Goal: Complete application form: Complete application form

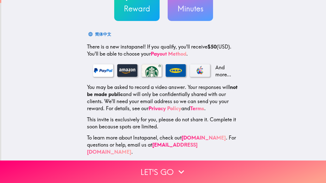
scroll to position [57, 0]
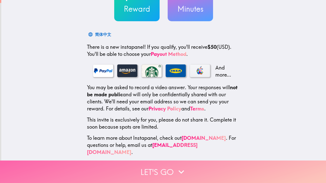
click at [169, 166] on button "Let's go" at bounding box center [163, 171] width 326 height 22
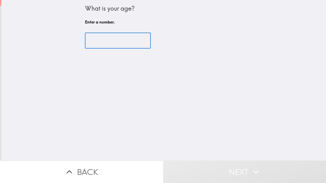
click at [124, 39] on input "number" at bounding box center [118, 41] width 66 height 16
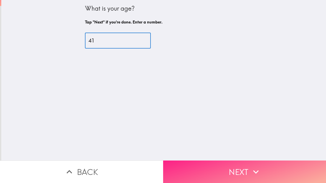
type input "41"
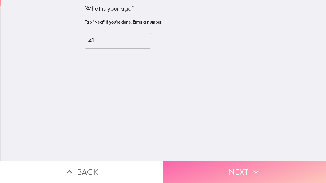
click at [244, 163] on button "Next" at bounding box center [244, 171] width 163 height 22
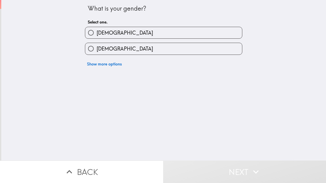
click at [88, 31] on input "[DEMOGRAPHIC_DATA]" at bounding box center [90, 32] width 11 height 11
radio input "true"
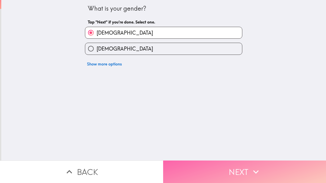
click at [236, 166] on button "Next" at bounding box center [244, 171] width 163 height 22
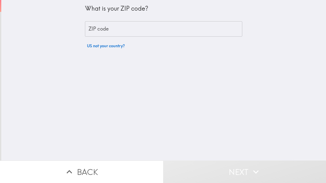
click at [110, 28] on input "ZIP code" at bounding box center [164, 29] width 158 height 16
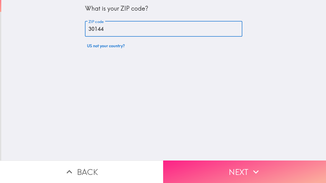
type input "30144"
click at [242, 166] on button "Next" at bounding box center [244, 171] width 163 height 22
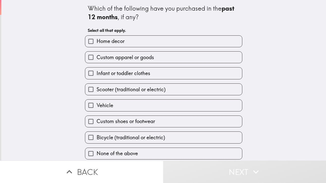
click at [88, 40] on input "Home decor" at bounding box center [90, 41] width 11 height 11
checkbox input "true"
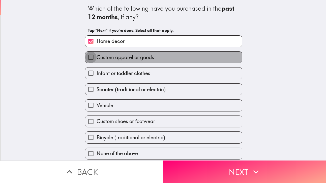
click at [85, 56] on input "Custom apparel or goods" at bounding box center [90, 56] width 11 height 11
checkbox input "true"
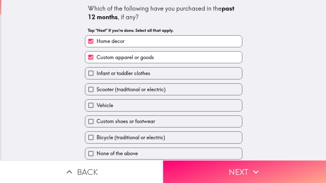
scroll to position [4, 0]
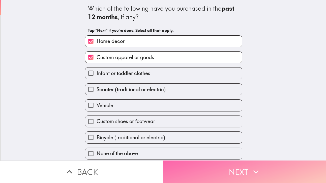
click at [235, 170] on button "Next" at bounding box center [244, 171] width 163 height 22
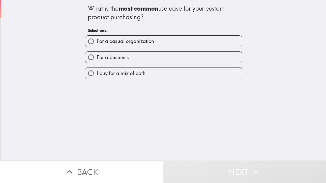
click at [86, 56] on input "For a business" at bounding box center [90, 56] width 11 height 11
radio input "true"
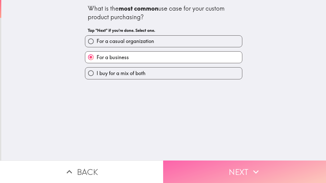
click at [242, 166] on button "Next" at bounding box center [244, 171] width 163 height 22
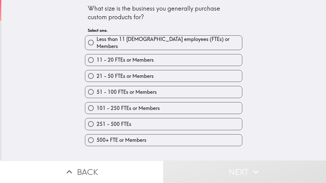
click at [86, 38] on input "Less than 11 [DEMOGRAPHIC_DATA] employees (FTEs) or Members" at bounding box center [90, 42] width 11 height 11
radio input "true"
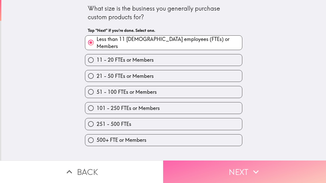
click at [238, 165] on button "Next" at bounding box center [244, 171] width 163 height 22
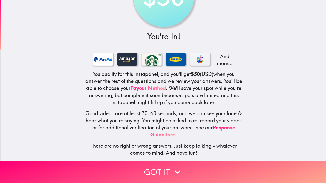
scroll to position [45, 0]
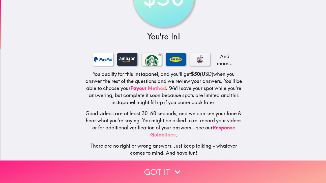
click at [163, 168] on button "Got it" at bounding box center [163, 171] width 326 height 22
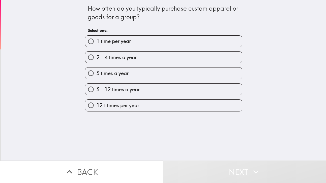
scroll to position [0, 0]
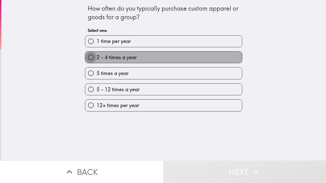
click at [88, 57] on input "2 - 4 times a year" at bounding box center [90, 56] width 11 height 11
radio input "true"
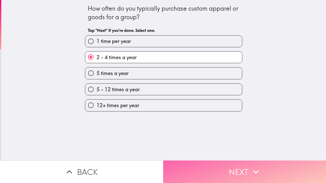
click at [228, 160] on button "Next" at bounding box center [244, 171] width 163 height 22
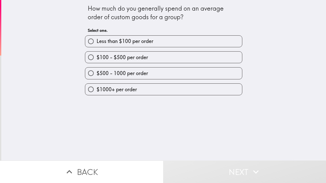
click at [90, 43] on input "Less than $100 per order" at bounding box center [90, 41] width 11 height 11
radio input "true"
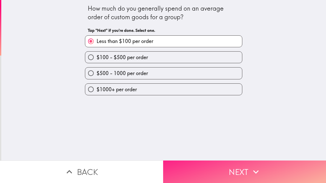
click at [246, 168] on button "Next" at bounding box center [244, 171] width 163 height 22
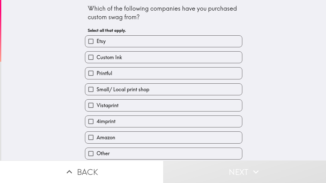
scroll to position [4, 0]
click at [87, 86] on input "Small/ Local print shop" at bounding box center [90, 89] width 11 height 11
checkbox input "true"
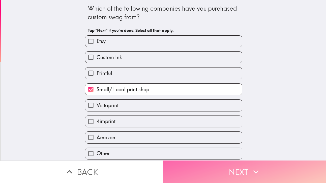
click at [242, 167] on button "Next" at bounding box center [244, 171] width 163 height 22
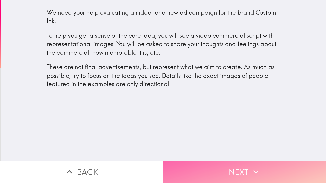
click at [245, 166] on button "Next" at bounding box center [244, 171] width 163 height 22
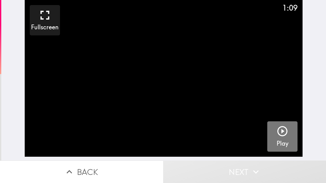
click at [279, 132] on icon "button" at bounding box center [283, 131] width 10 height 10
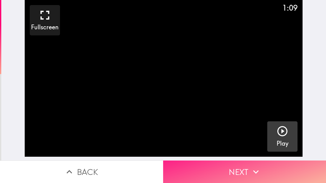
click at [243, 165] on button "Next" at bounding box center [244, 171] width 163 height 22
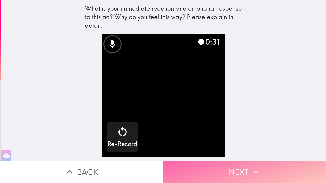
click at [217, 161] on button "Next" at bounding box center [244, 171] width 163 height 22
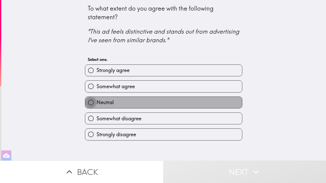
click at [88, 101] on input "Neutral" at bounding box center [90, 102] width 11 height 11
radio input "true"
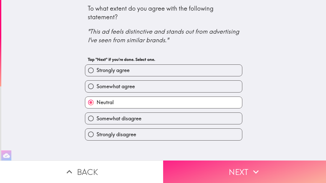
click at [243, 169] on button "Next" at bounding box center [244, 171] width 163 height 22
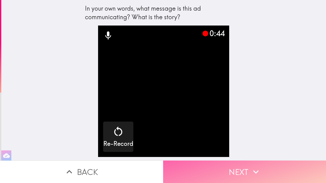
click at [232, 161] on button "Next" at bounding box center [244, 171] width 163 height 22
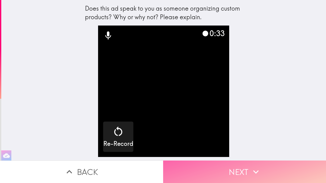
click at [237, 166] on button "Next" at bounding box center [244, 171] width 163 height 22
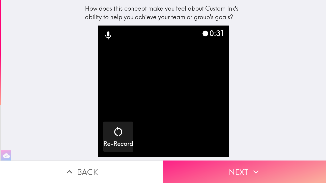
click at [237, 166] on button "Next" at bounding box center [244, 171] width 163 height 22
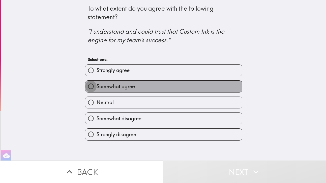
click at [86, 86] on input "Somewhat agree" at bounding box center [90, 86] width 11 height 11
radio input "true"
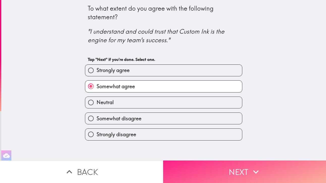
click at [254, 170] on icon "button" at bounding box center [256, 172] width 6 height 4
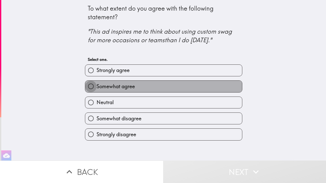
click at [88, 84] on input "Somewhat agree" at bounding box center [90, 86] width 11 height 11
radio input "true"
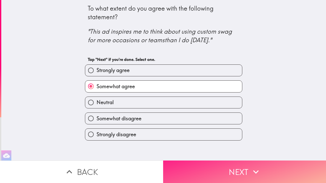
click at [253, 170] on icon "button" at bounding box center [256, 171] width 11 height 11
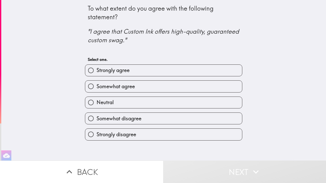
click at [87, 102] on input "Neutral" at bounding box center [90, 102] width 11 height 11
radio input "true"
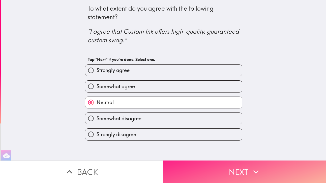
click at [226, 160] on button "Next" at bounding box center [244, 171] width 163 height 22
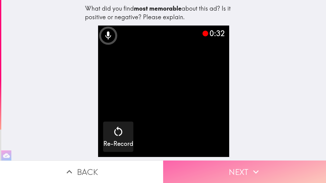
click at [228, 164] on button "Next" at bounding box center [244, 171] width 163 height 22
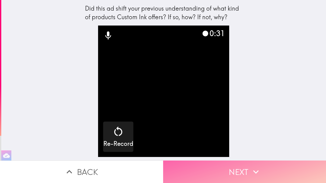
click at [233, 166] on button "Next" at bounding box center [244, 171] width 163 height 22
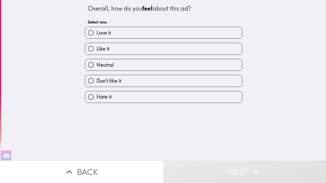
click at [88, 63] on input "Neutral" at bounding box center [90, 64] width 11 height 11
radio input "true"
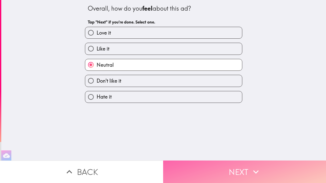
click at [237, 164] on button "Next" at bounding box center [244, 171] width 163 height 22
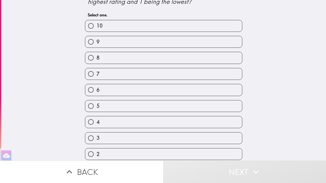
scroll to position [20, 0]
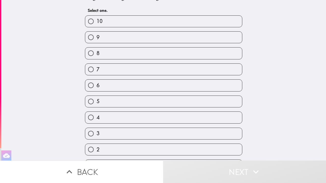
click at [87, 70] on input "7" at bounding box center [90, 69] width 11 height 11
radio input "true"
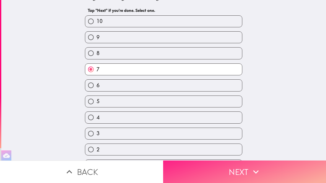
click at [237, 170] on button "Next" at bounding box center [244, 171] width 163 height 22
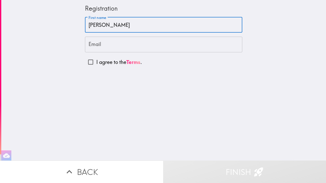
type input "[PERSON_NAME]"
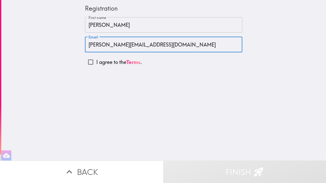
type input "[PERSON_NAME][EMAIL_ADDRESS][DOMAIN_NAME]"
click at [87, 62] on input "I agree to the Terms ." at bounding box center [90, 61] width 11 height 11
checkbox input "true"
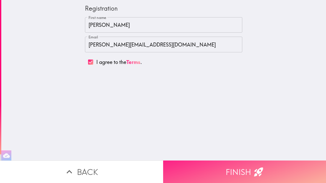
click at [223, 166] on button "Finish" at bounding box center [244, 171] width 163 height 22
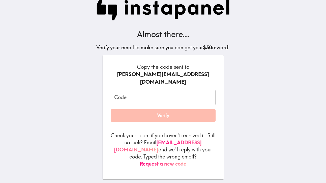
scroll to position [9, 0]
click at [169, 95] on input "Code" at bounding box center [163, 98] width 105 height 16
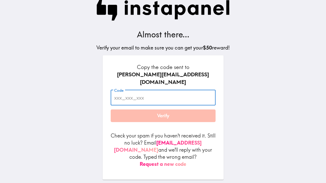
paste input "HAa_Jqj_dqr"
type input "HAa_Jqj_dqr"
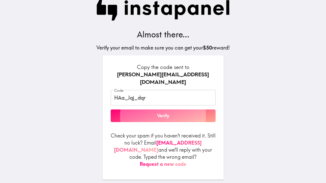
click at [165, 110] on button "Verify" at bounding box center [163, 115] width 105 height 13
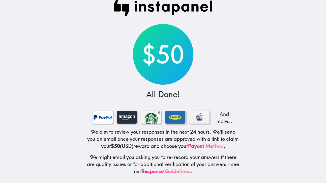
scroll to position [0, 0]
click at [172, 52] on div "$50" at bounding box center [163, 54] width 61 height 61
